Goal: Navigation & Orientation: Find specific page/section

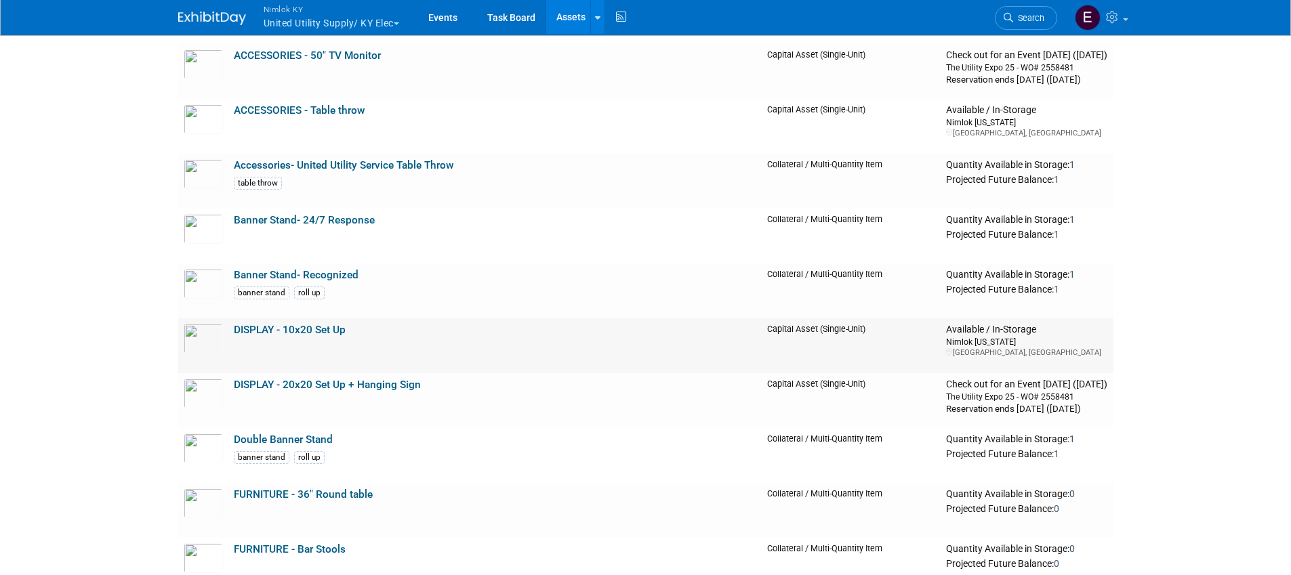
click at [243, 330] on link "DISPLAY - 10x20 Set Up" at bounding box center [290, 330] width 112 height 12
click at [302, 386] on link "DISPLAY - 20x20 Set Up + Hanging Sign" at bounding box center [327, 385] width 187 height 12
click at [255, 332] on link "DISPLAY - 10x20 Set Up" at bounding box center [290, 331] width 112 height 12
